Goal: Task Accomplishment & Management: Manage account settings

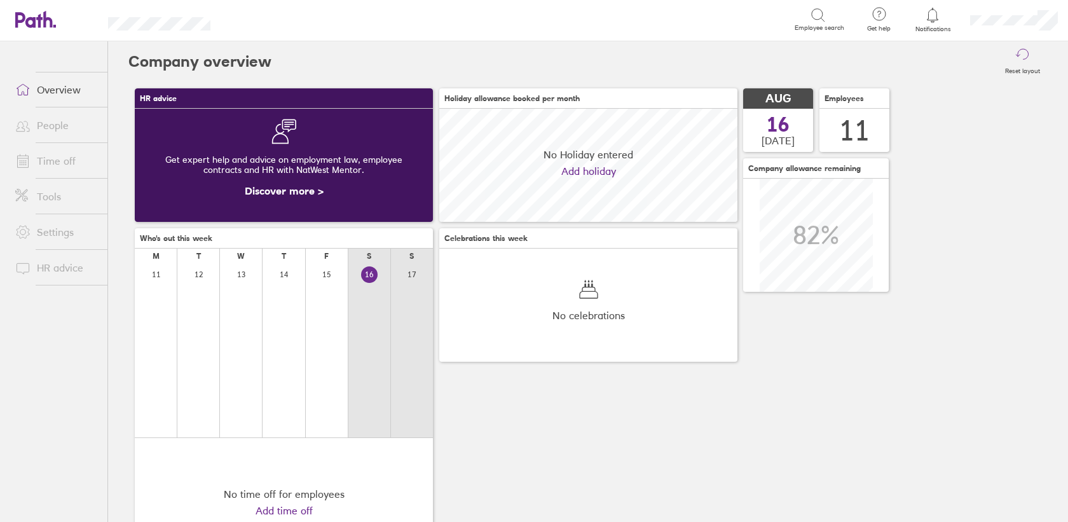
scroll to position [113, 298]
click at [47, 128] on link "People" at bounding box center [56, 125] width 102 height 25
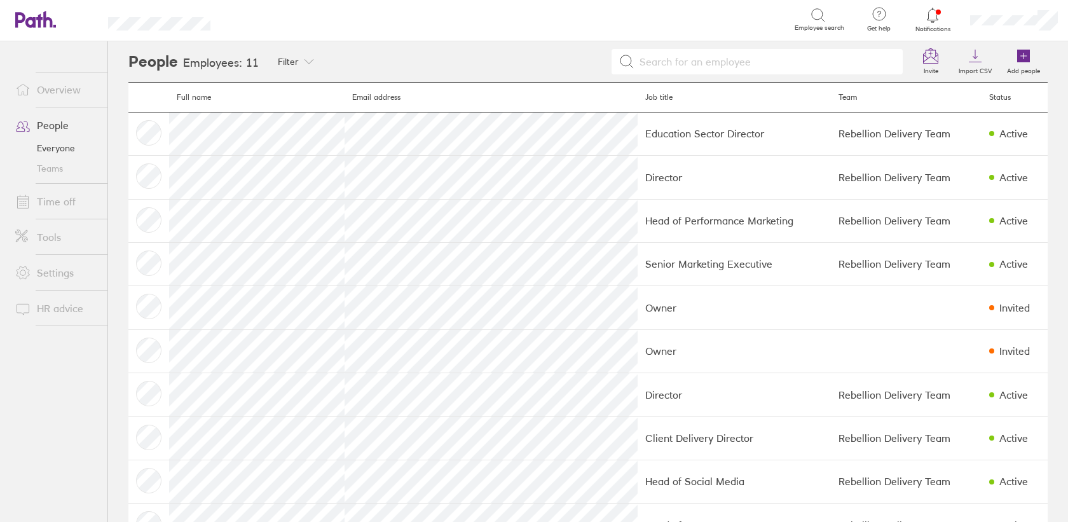
click at [60, 144] on link "Everyone" at bounding box center [56, 148] width 102 height 20
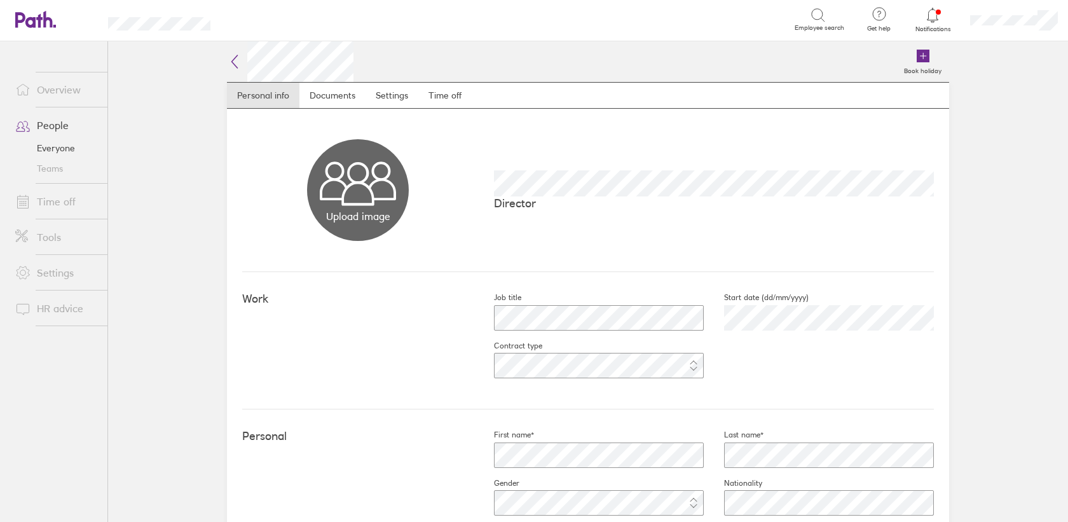
click at [53, 126] on link "People" at bounding box center [56, 125] width 102 height 25
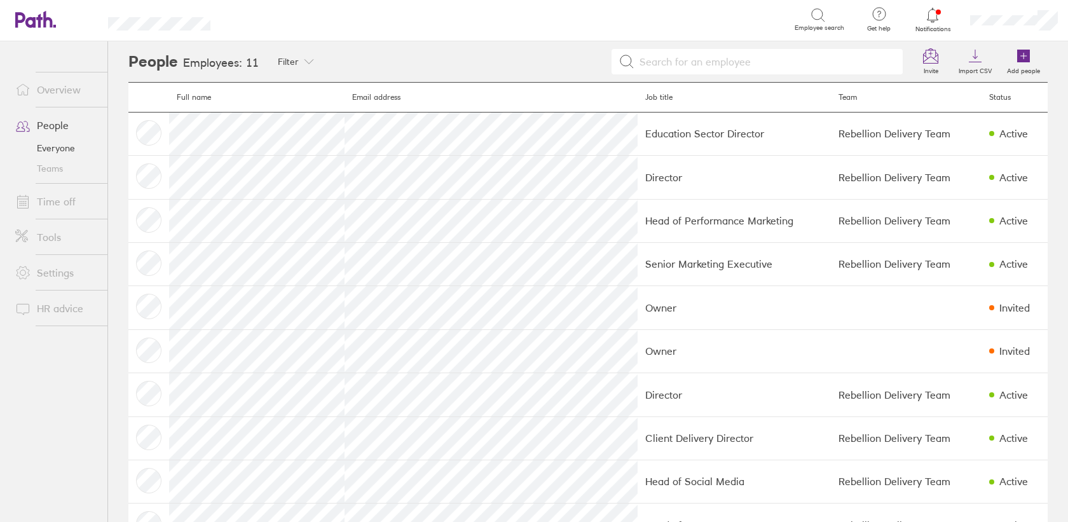
click at [53, 87] on link "Overview" at bounding box center [56, 89] width 102 height 25
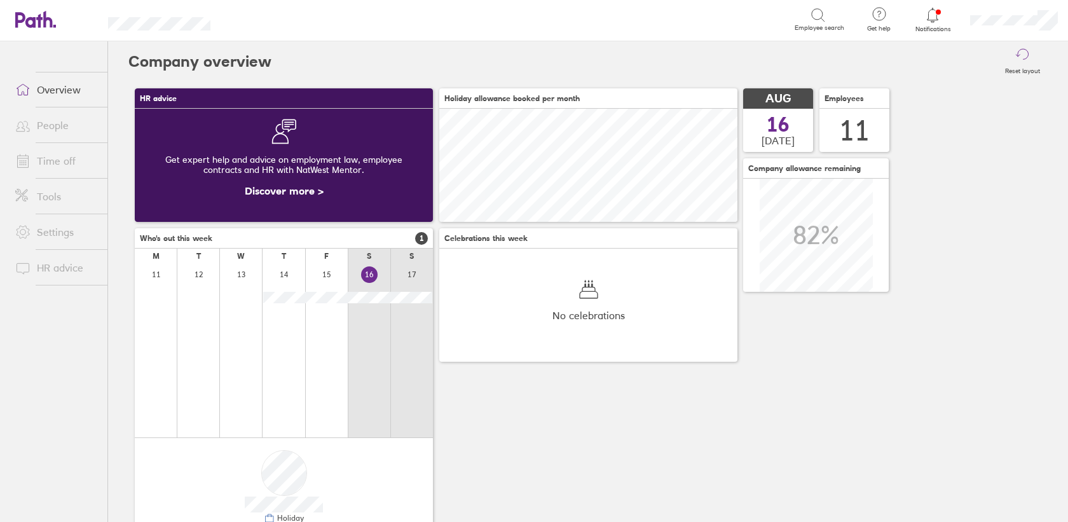
scroll to position [113, 298]
click at [934, 16] on icon at bounding box center [932, 15] width 15 height 15
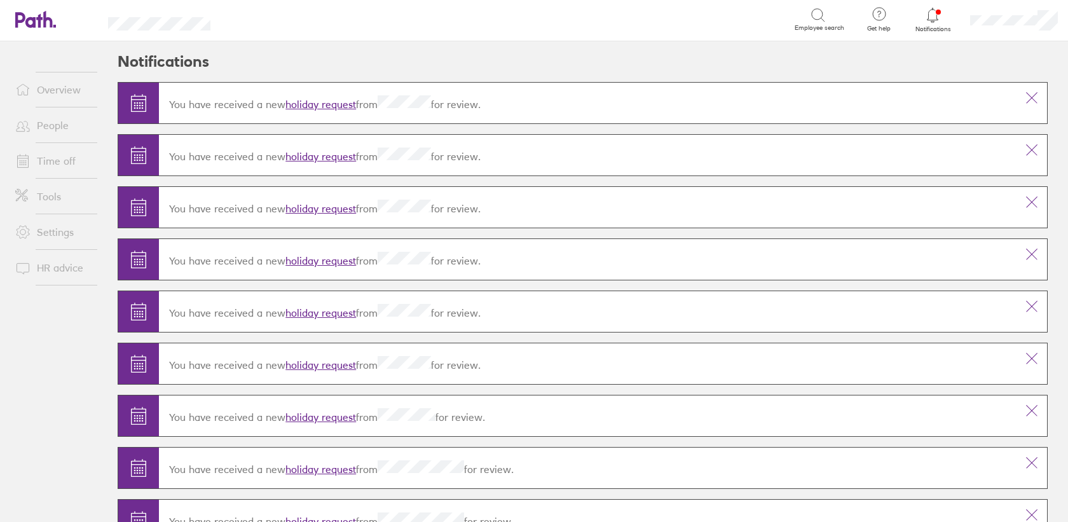
click at [306, 104] on link "holiday request" at bounding box center [320, 104] width 71 height 13
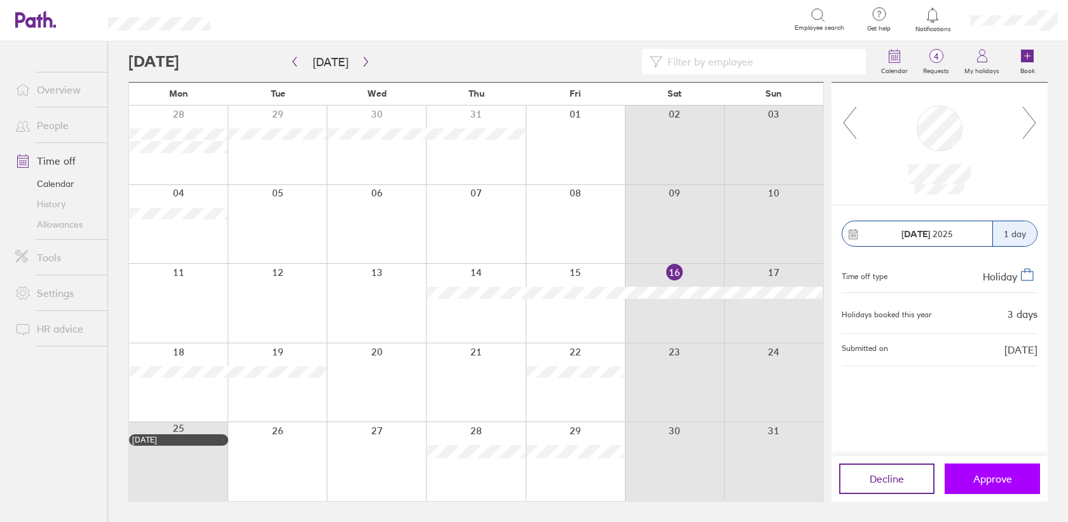
click at [985, 488] on button "Approve" at bounding box center [992, 478] width 95 height 31
click at [990, 484] on span "Approve" at bounding box center [992, 478] width 39 height 11
click at [995, 482] on span "Approve" at bounding box center [992, 478] width 39 height 11
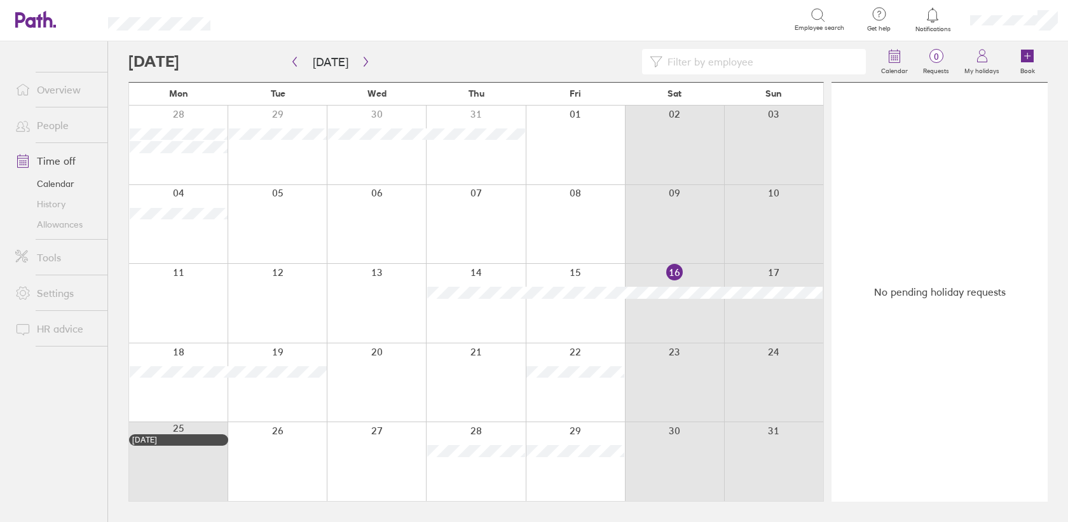
click at [995, 482] on div "No pending holiday requests" at bounding box center [939, 292] width 216 height 419
click at [364, 57] on icon "button" at bounding box center [366, 62] width 10 height 10
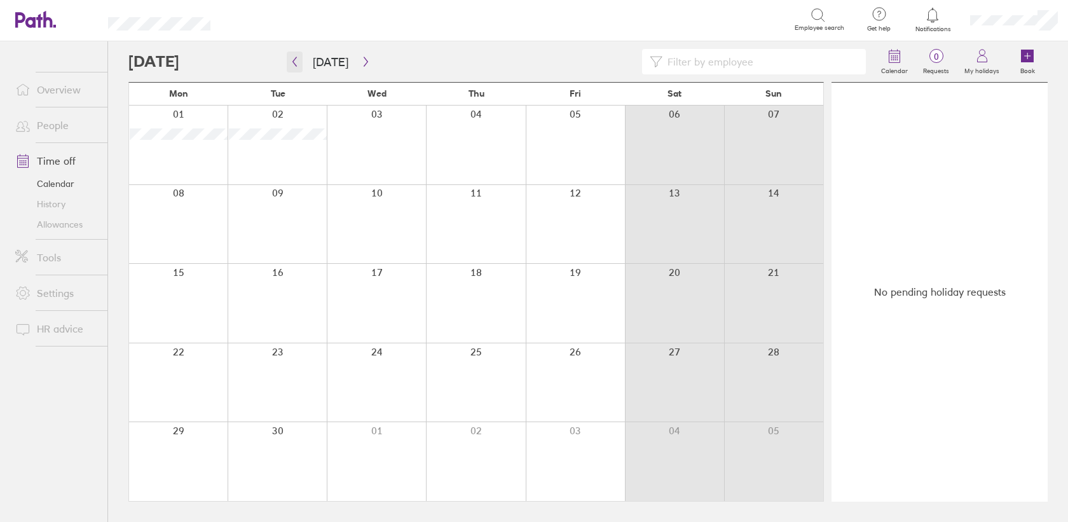
click at [299, 62] on button "button" at bounding box center [295, 61] width 16 height 21
